Goal: Task Accomplishment & Management: Use online tool/utility

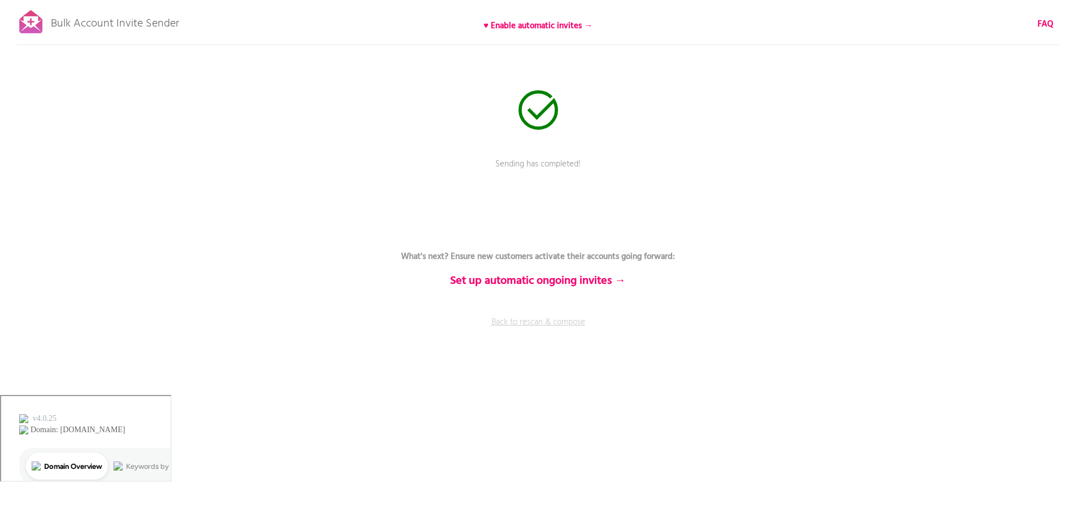
click at [545, 322] on link "Back to rescan & compose" at bounding box center [538, 330] width 339 height 28
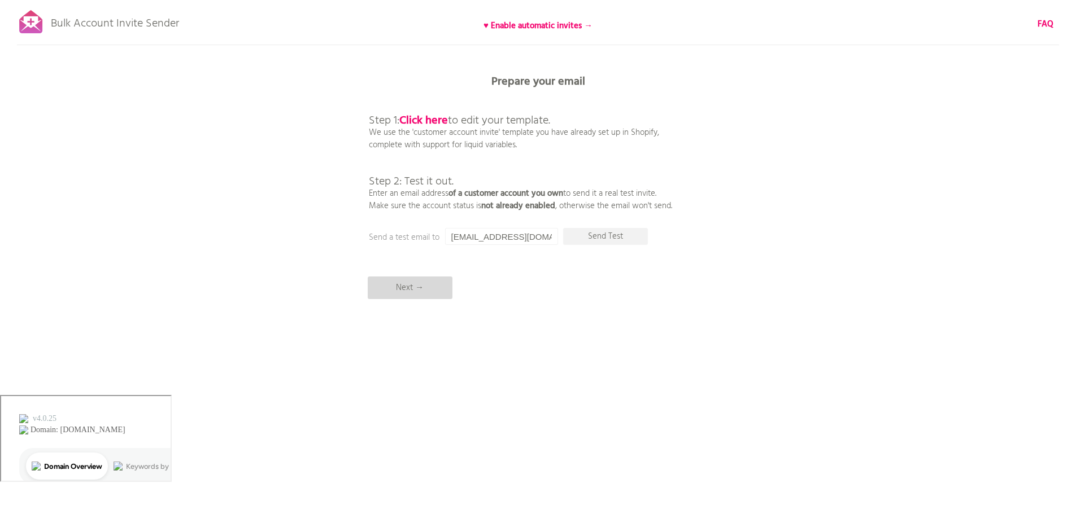
click at [425, 288] on p "Next →" at bounding box center [410, 288] width 85 height 23
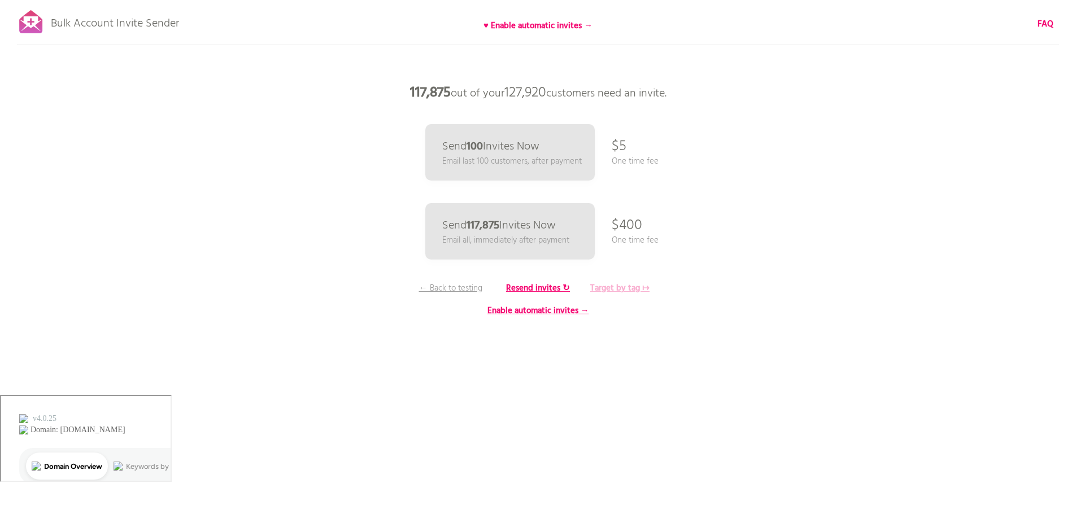
click at [619, 289] on b "Target by tag ↦" at bounding box center [619, 289] width 59 height 14
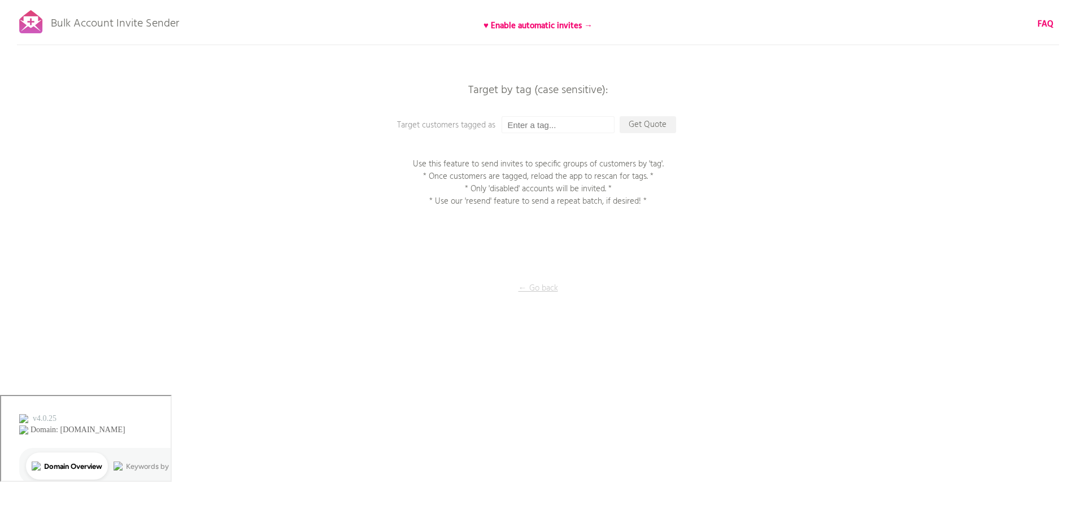
click at [535, 285] on p "← Go back" at bounding box center [538, 288] width 113 height 12
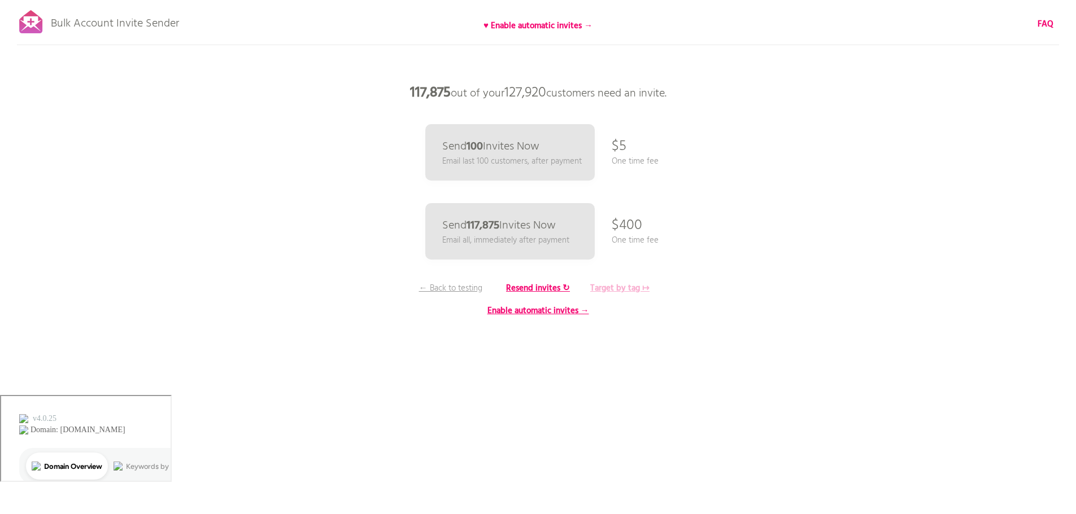
click at [610, 285] on b "Target by tag ↦" at bounding box center [619, 289] width 59 height 14
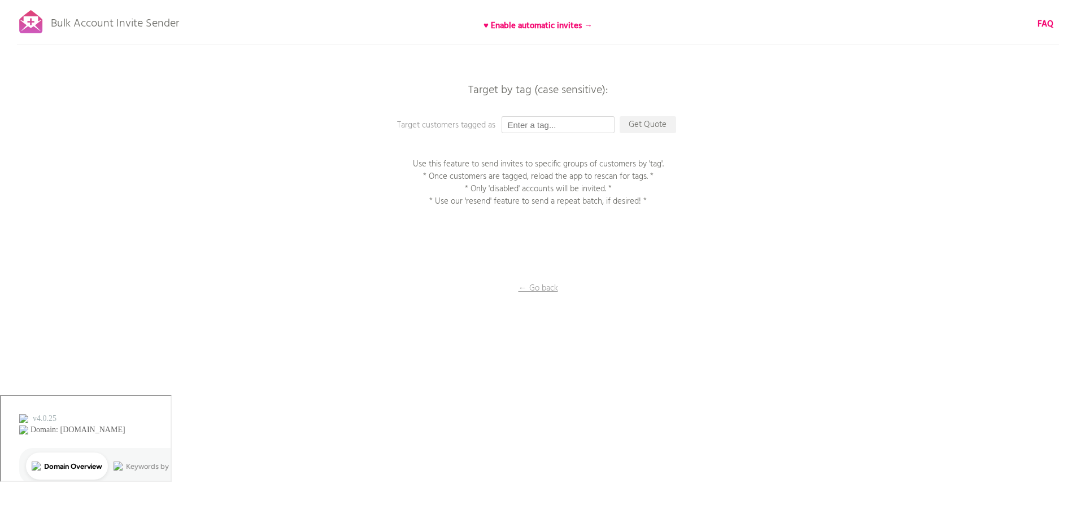
click at [556, 126] on input "text" at bounding box center [557, 124] width 113 height 17
click at [542, 126] on input "text" at bounding box center [557, 124] width 113 height 17
paste input "Batch_2"
type input "Batch_2"
click at [640, 125] on p "Get Quote" at bounding box center [647, 124] width 56 height 17
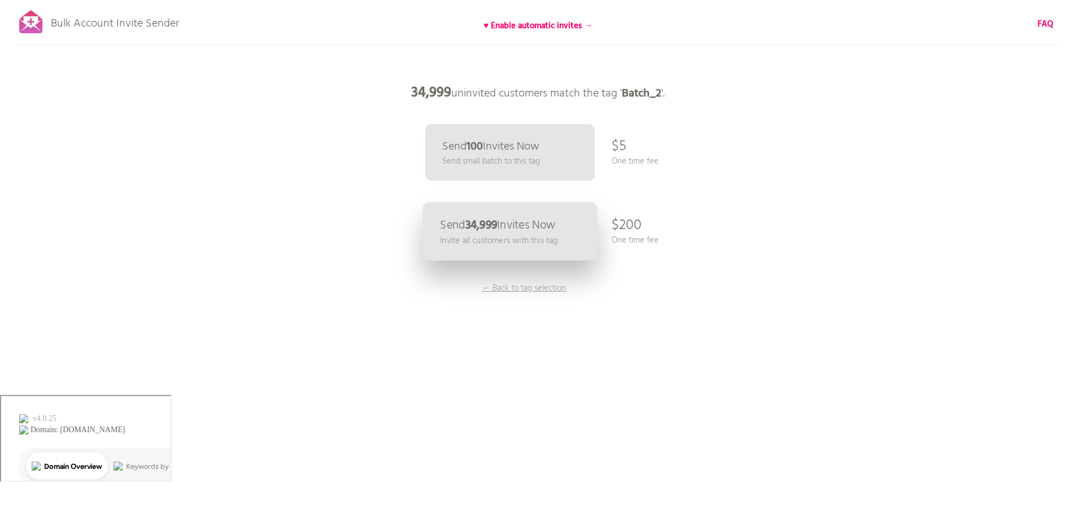
click at [505, 225] on p "Send 34,999 Invites Now" at bounding box center [497, 226] width 115 height 12
